Goal: Find specific page/section: Find specific page/section

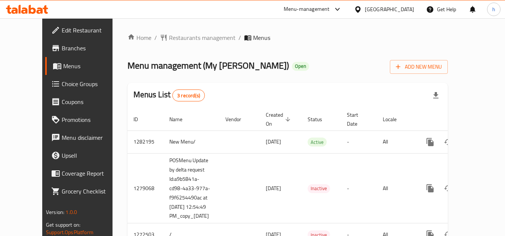
click at [314, 39] on ol "Home / Restaurants management / Menus" at bounding box center [287, 37] width 320 height 9
click at [175, 37] on span "Restaurants management" at bounding box center [202, 37] width 66 height 9
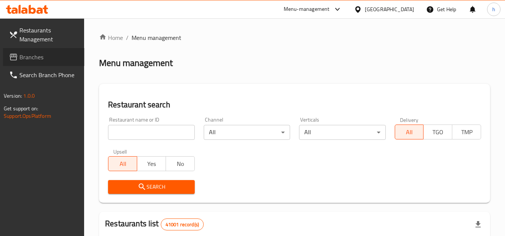
click at [44, 56] on span "Branches" at bounding box center [48, 57] width 59 height 9
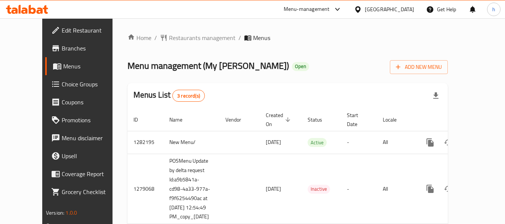
click at [394, 9] on div "United Arab Emirates" at bounding box center [389, 9] width 49 height 8
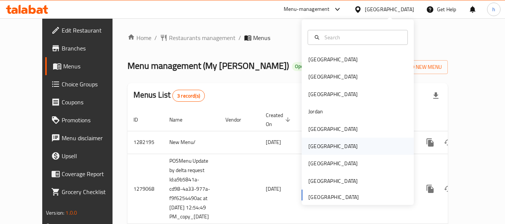
click at [316, 145] on div "[GEOGRAPHIC_DATA]" at bounding box center [332, 145] width 61 height 17
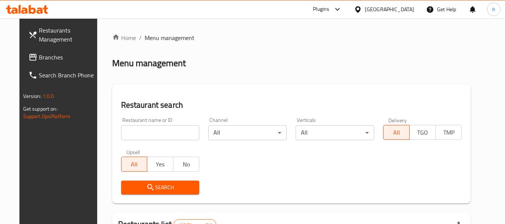
click at [41, 60] on span "Branches" at bounding box center [68, 57] width 59 height 9
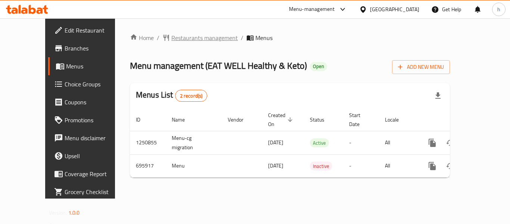
click at [171, 36] on span "Restaurants management" at bounding box center [204, 37] width 66 height 9
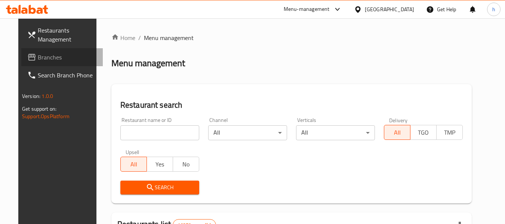
click at [41, 54] on span "Branches" at bounding box center [67, 57] width 59 height 9
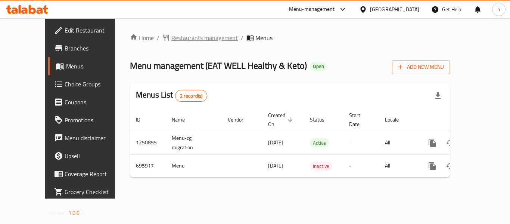
click at [186, 39] on span "Restaurants management" at bounding box center [204, 37] width 66 height 9
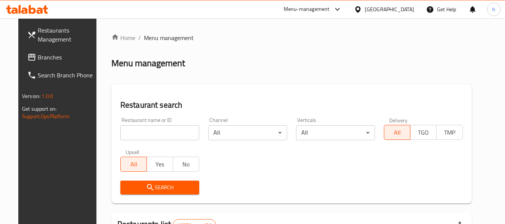
click at [47, 53] on span "Branches" at bounding box center [67, 57] width 59 height 9
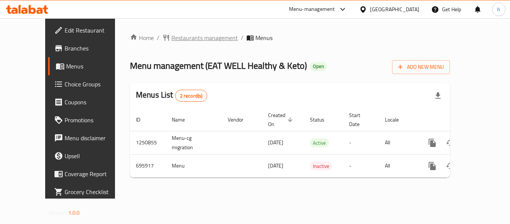
click at [181, 40] on span "Restaurants management" at bounding box center [204, 37] width 66 height 9
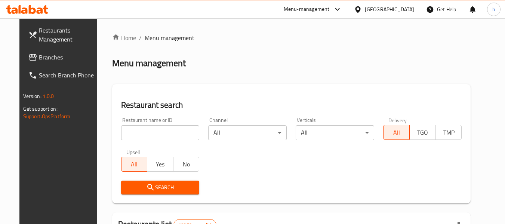
click at [411, 7] on div "[GEOGRAPHIC_DATA]" at bounding box center [389, 9] width 49 height 8
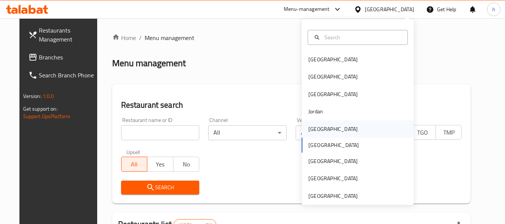
click at [317, 130] on div "[GEOGRAPHIC_DATA]" at bounding box center [332, 129] width 49 height 8
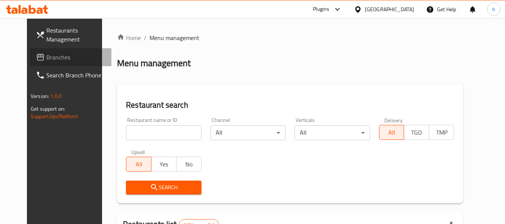
click at [58, 55] on span "Branches" at bounding box center [75, 57] width 59 height 9
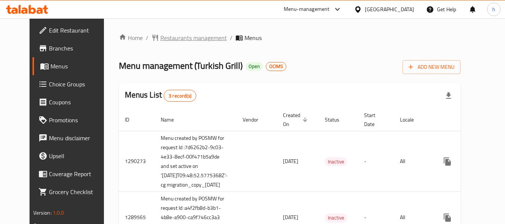
click at [172, 38] on span "Restaurants management" at bounding box center [193, 37] width 66 height 9
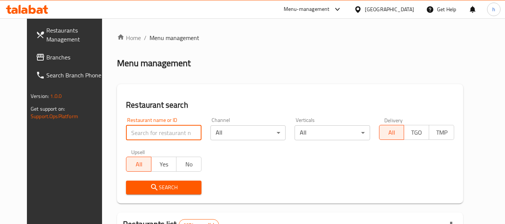
click at [137, 134] on input "search" at bounding box center [163, 132] width 75 height 15
paste input "172"
type input "172"
click button "Search" at bounding box center [163, 187] width 75 height 14
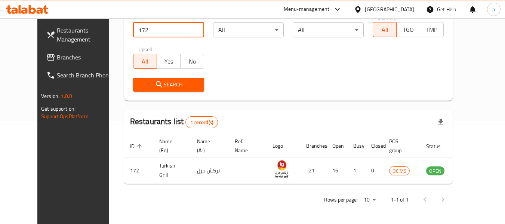
scroll to position [103, 0]
click at [275, 74] on div "Search" at bounding box center [287, 84] width 319 height 23
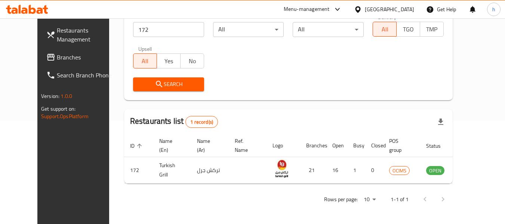
click at [252, 75] on div "Search" at bounding box center [287, 84] width 319 height 23
drag, startPoint x: 402, startPoint y: 8, endPoint x: 398, endPoint y: 12, distance: 5.3
click at [402, 8] on div "Kuwait" at bounding box center [389, 9] width 49 height 8
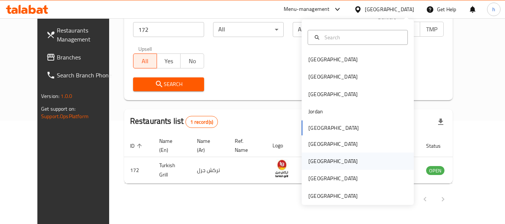
click at [308, 161] on div "Qatar" at bounding box center [332, 161] width 49 height 8
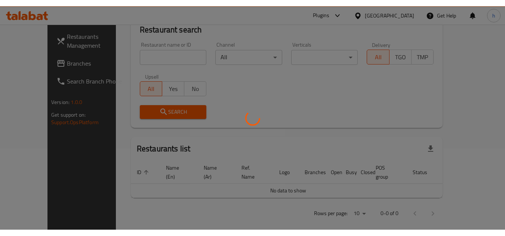
scroll to position [69, 0]
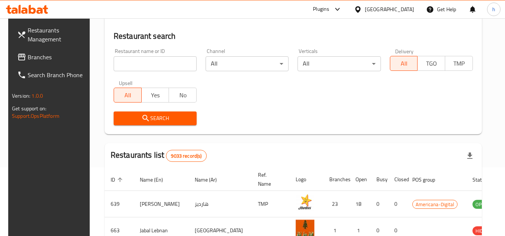
click at [40, 55] on span "Branches" at bounding box center [57, 57] width 59 height 9
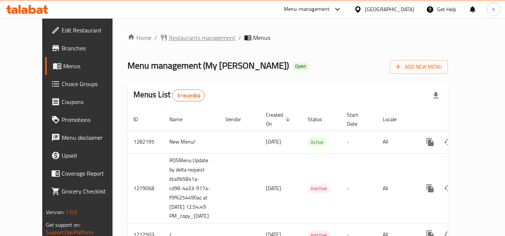
click at [169, 37] on span "Restaurants management" at bounding box center [202, 37] width 66 height 9
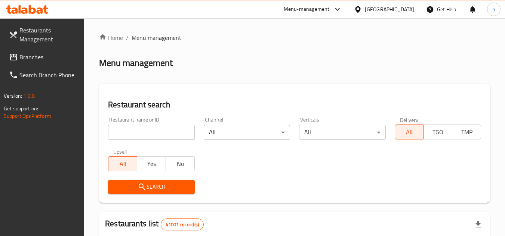
click at [164, 133] on input "search" at bounding box center [151, 132] width 86 height 15
paste input "690310"
type input "690310"
click button "Search" at bounding box center [151, 187] width 86 height 14
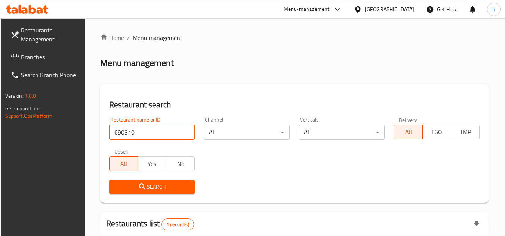
scroll to position [97, 0]
